Goal: Task Accomplishment & Management: Manage account settings

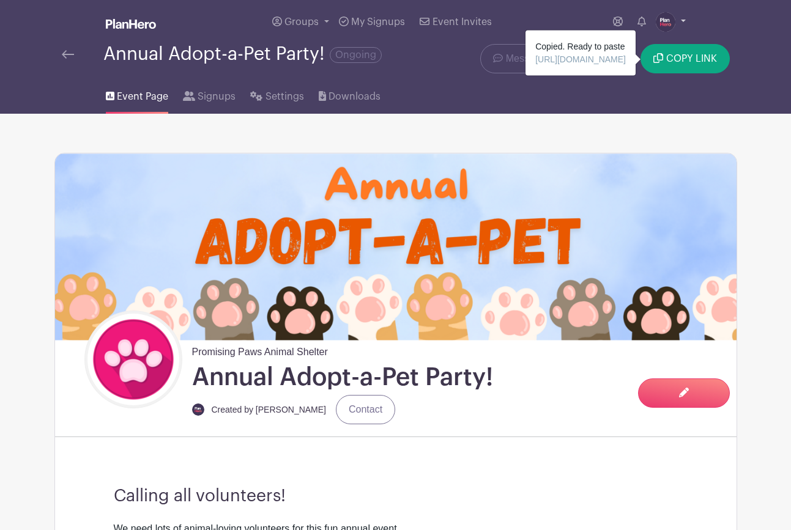
click at [661, 18] on img at bounding box center [666, 22] width 20 height 20
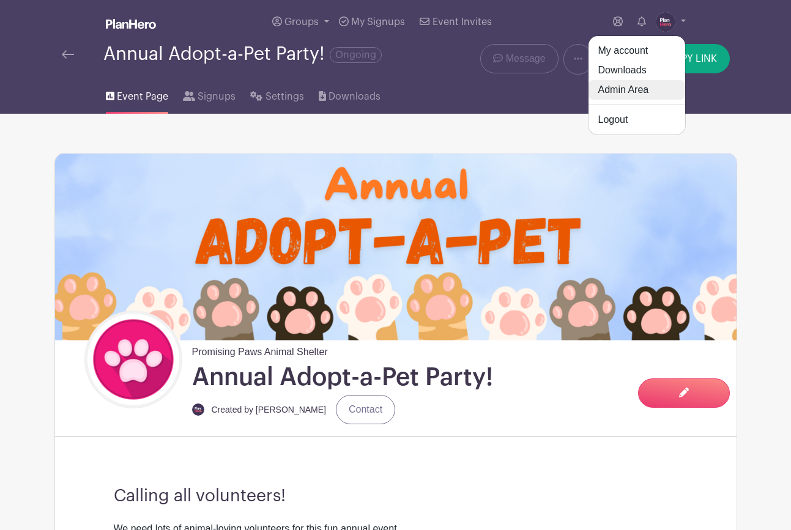
click at [640, 86] on link "Admin Area" at bounding box center [636, 90] width 97 height 20
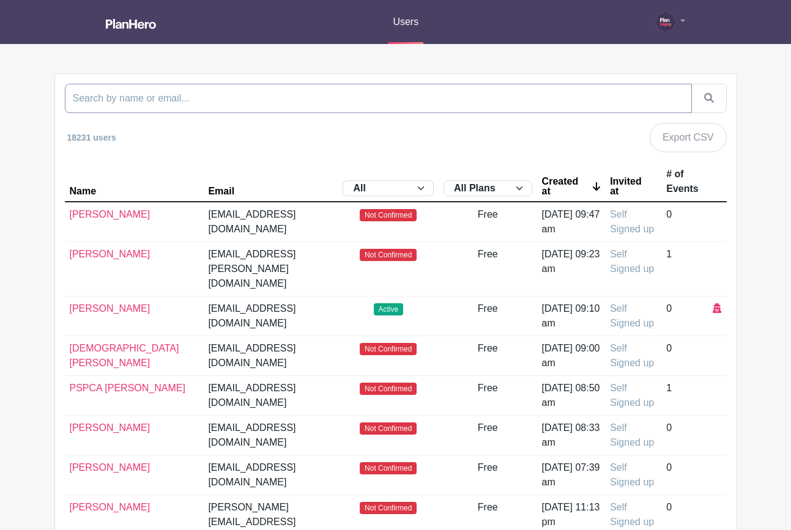
click at [573, 102] on input "search" at bounding box center [378, 98] width 627 height 29
type input "[PERSON_NAME]"
click at [691, 84] on button "submit" at bounding box center [708, 98] width 35 height 29
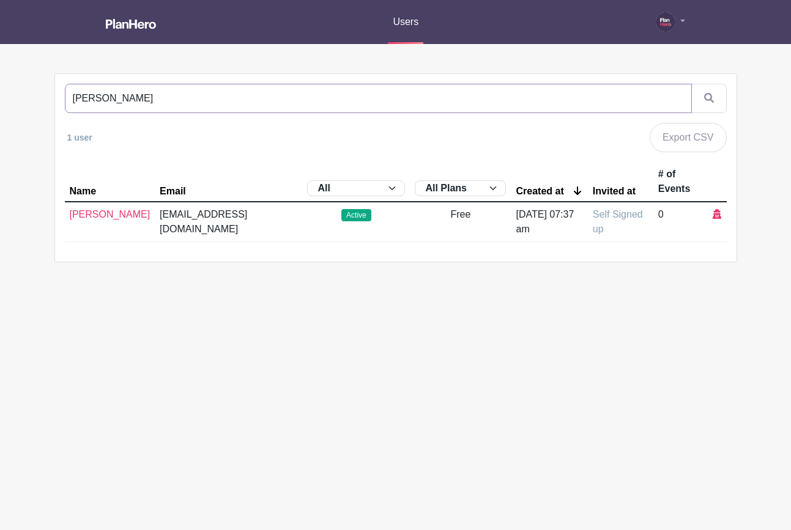
drag, startPoint x: 164, startPoint y: 104, endPoint x: 63, endPoint y: 91, distance: 101.8
click at [57, 92] on div "[PERSON_NAME] 1 user Export CSV Name Email All Active Inactive Invited to Sign …" at bounding box center [395, 168] width 681 height 188
paste input "[EMAIL_ADDRESS][DOMAIN_NAME]"
type input "[EMAIL_ADDRESS][DOMAIN_NAME]"
click at [691, 84] on button "submit" at bounding box center [708, 98] width 35 height 29
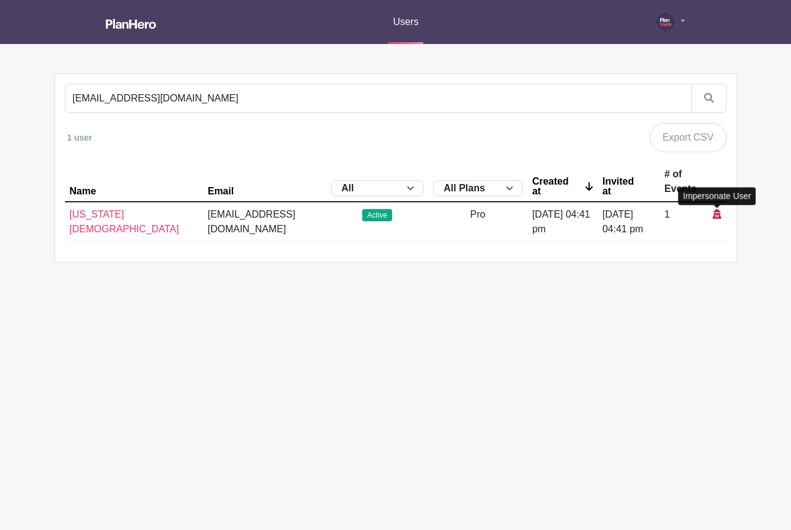
click at [714, 213] on icon at bounding box center [717, 214] width 9 height 10
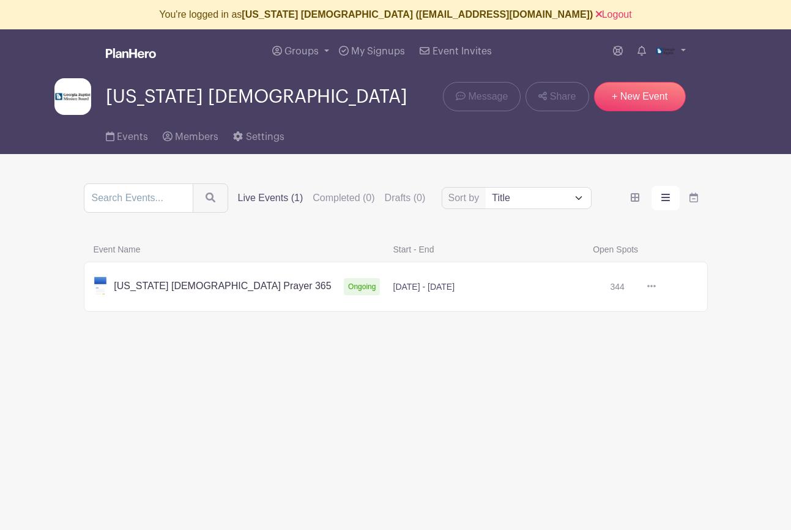
click at [656, 287] on link at bounding box center [656, 287] width 0 height 0
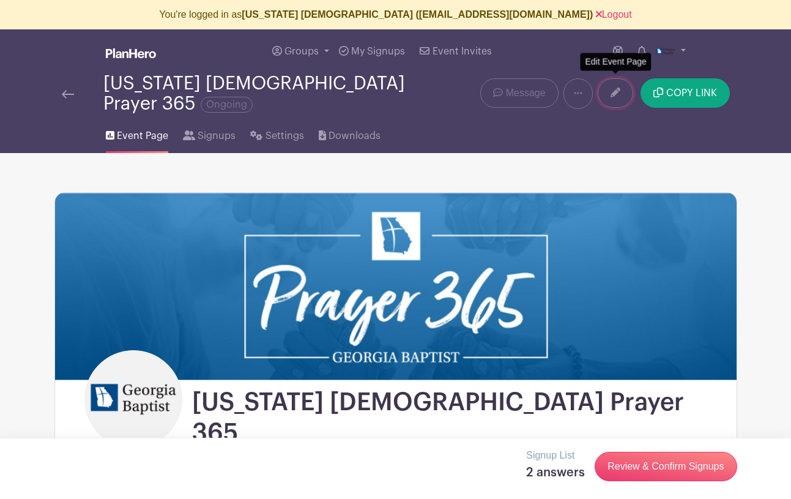
click at [609, 87] on link at bounding box center [615, 92] width 35 height 29
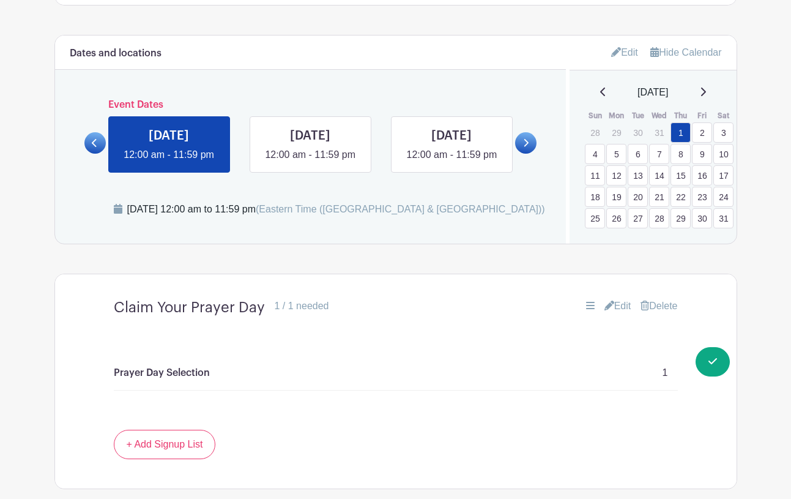
scroll to position [804, 0]
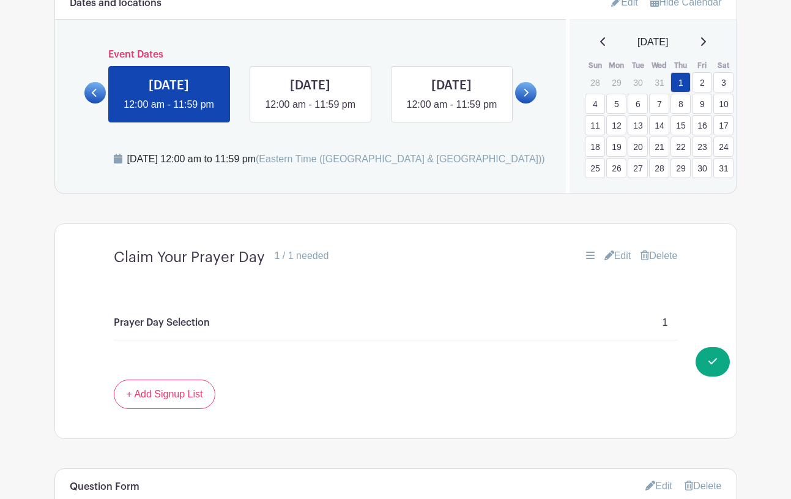
click at [618, 248] on link "Edit" at bounding box center [617, 255] width 27 height 15
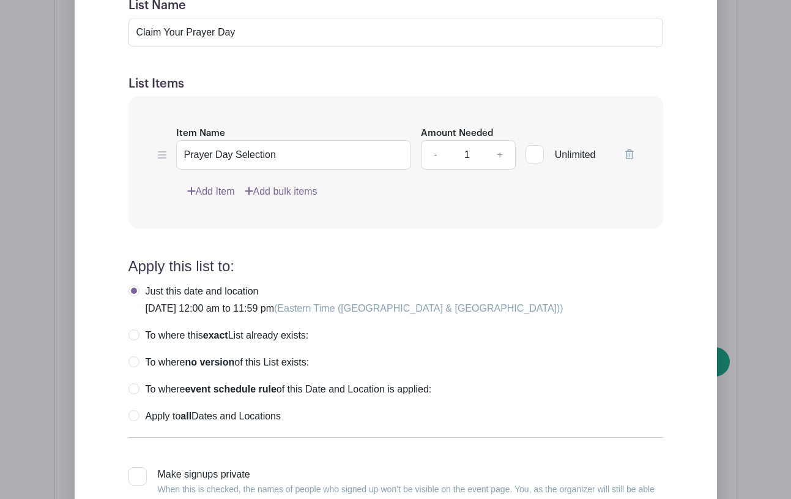
scroll to position [1132, 0]
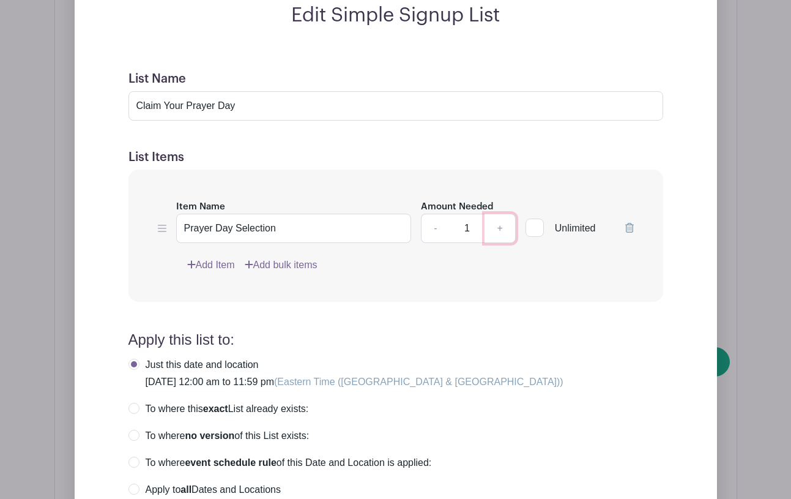
click at [502, 213] on link "+" at bounding box center [499, 227] width 31 height 29
type input "2"
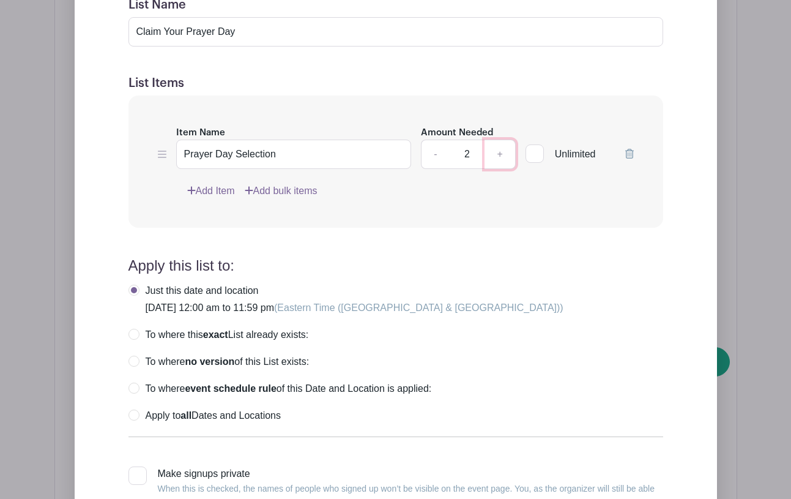
scroll to position [1217, 0]
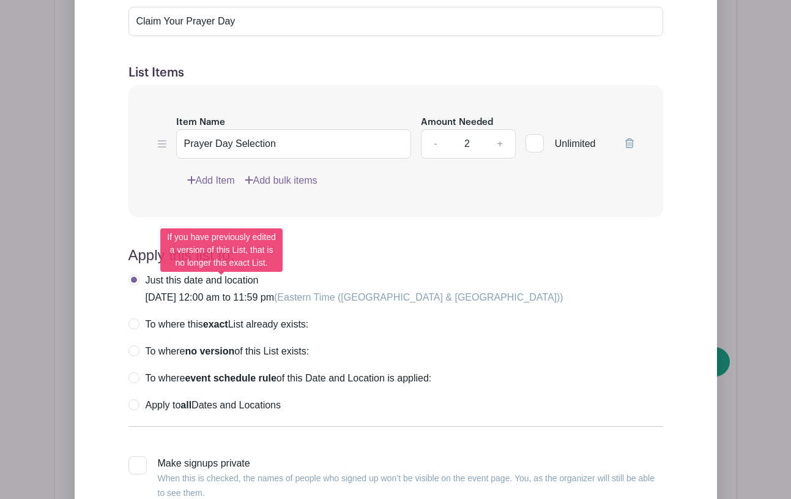
click at [132, 318] on label "To where this exact List already exists:" at bounding box center [218, 324] width 180 height 12
radio input "true"
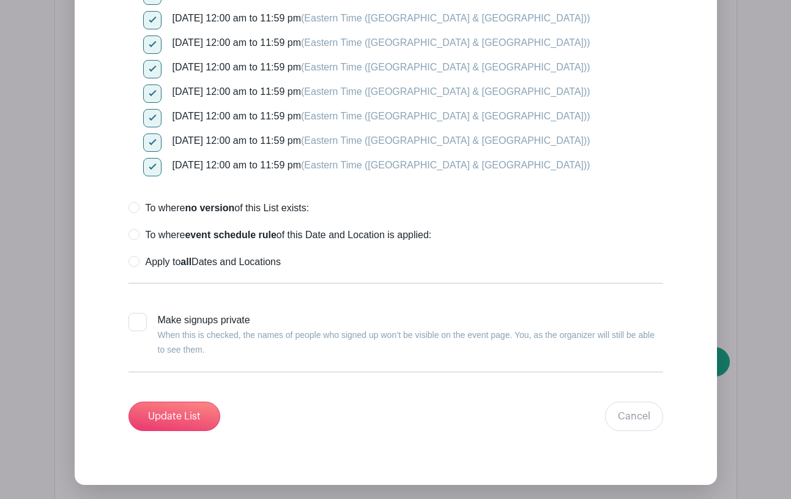
scroll to position [10310, 0]
click at [176, 402] on input "Update List" at bounding box center [174, 416] width 92 height 29
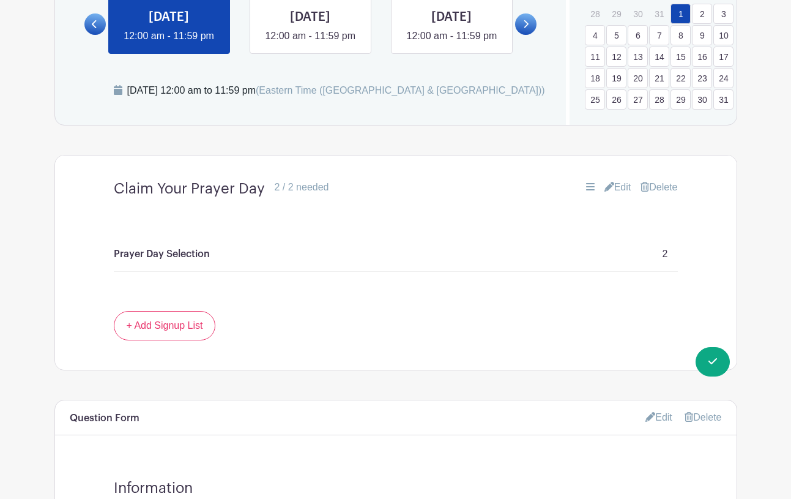
scroll to position [798, 0]
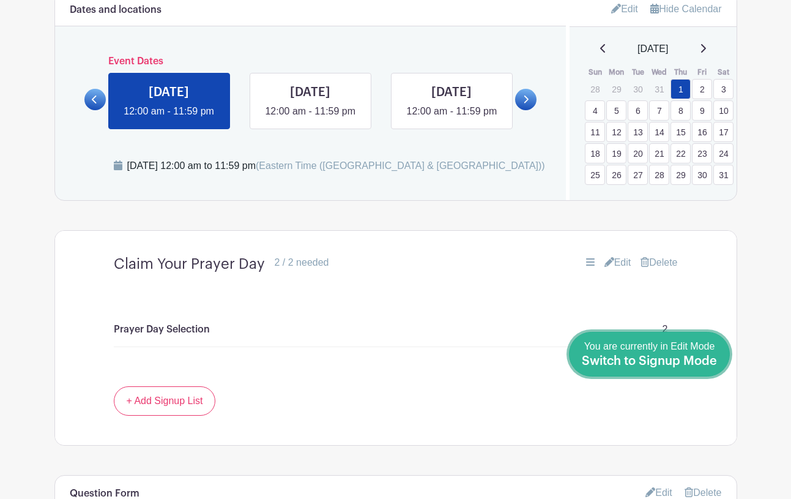
click at [681, 357] on span "Switch to Signup Mode" at bounding box center [649, 361] width 135 height 12
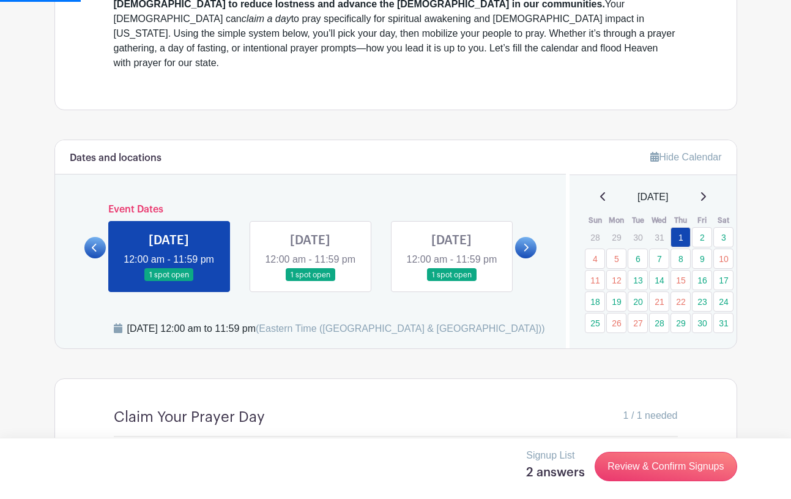
scroll to position [655, 0]
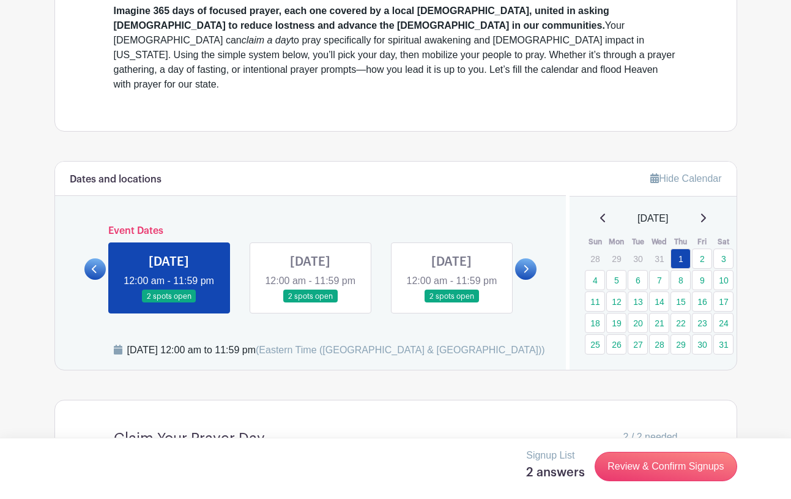
scroll to position [612, 0]
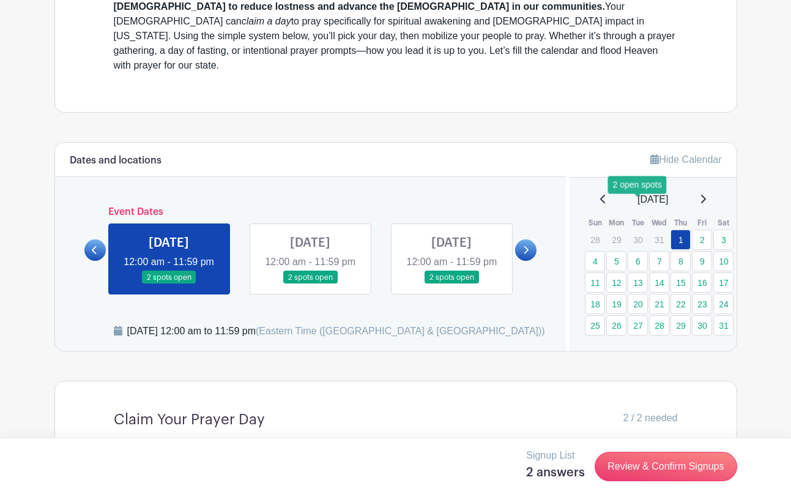
click at [639, 251] on link "6" at bounding box center [638, 261] width 20 height 20
click at [617, 251] on link "5" at bounding box center [616, 261] width 20 height 20
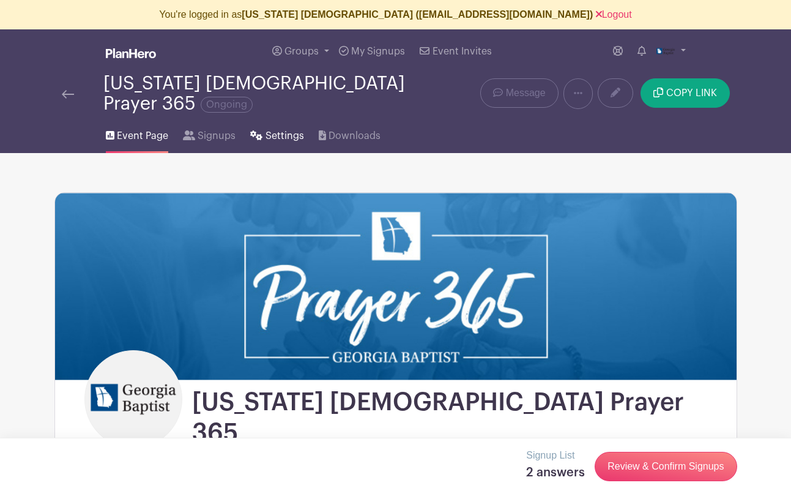
click at [281, 129] on span "Settings" at bounding box center [284, 135] width 39 height 15
